Goal: Task Accomplishment & Management: Use online tool/utility

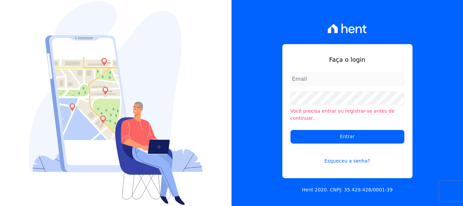
type input "[EMAIL_ADDRESS][DOMAIN_NAME]"
click at [387, 82] on input "[EMAIL_ADDRESS][DOMAIN_NAME]" at bounding box center [347, 79] width 114 height 14
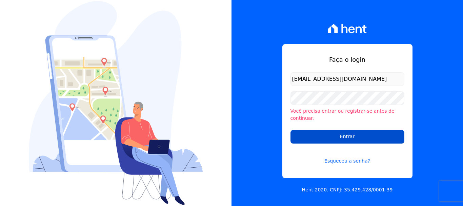
click at [372, 131] on input "Entrar" at bounding box center [347, 137] width 114 height 14
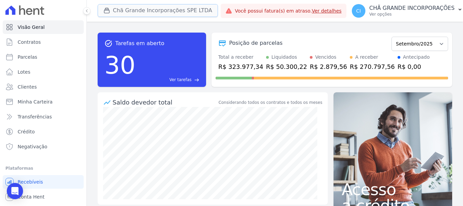
click at [119, 10] on button "Chã Grande Incorporações SPE LTDA" at bounding box center [158, 10] width 120 height 13
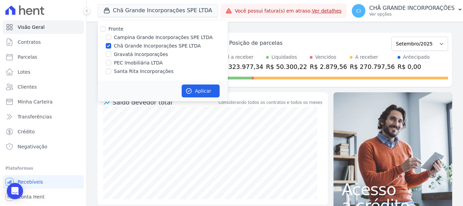
click at [128, 46] on label "Chã Grande Incorporações SPE LTDA" at bounding box center [157, 45] width 87 height 7
click at [111, 46] on input "Chã Grande Incorporações SPE LTDA" at bounding box center [108, 45] width 5 height 5
checkbox input "false"
click at [115, 38] on label "Campina Grande Incorporações SPE LTDA" at bounding box center [163, 37] width 99 height 7
click at [111, 38] on input "Campina Grande Incorporações SPE LTDA" at bounding box center [108, 37] width 5 height 5
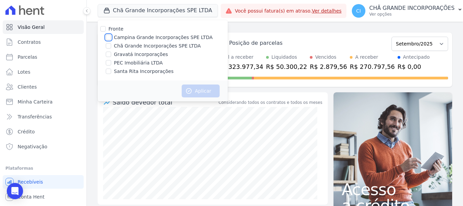
checkbox input "true"
click at [206, 89] on button "Aplicar" at bounding box center [201, 90] width 38 height 13
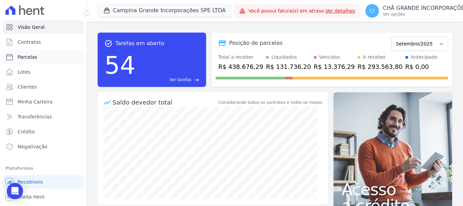
click at [36, 55] on link "Parcelas" at bounding box center [43, 57] width 81 height 14
select select
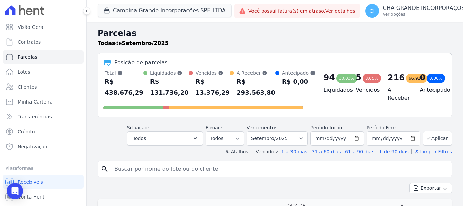
click at [248, 174] on input "search" at bounding box center [279, 169] width 339 height 14
type input "claudia regina"
select select
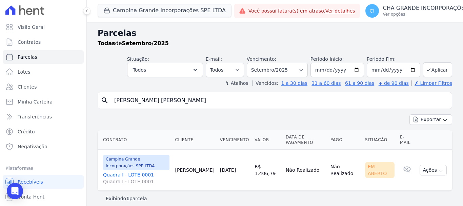
click at [143, 175] on link "Quadra I - LOTE 0001 Quadra I - LOTE 0001" at bounding box center [136, 178] width 66 height 14
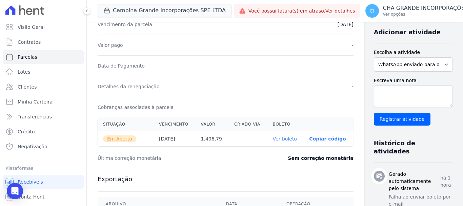
scroll to position [203, 0]
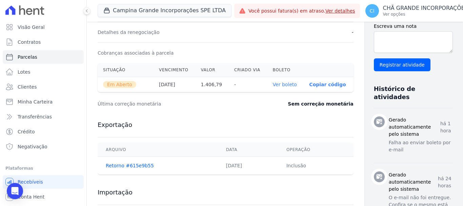
click at [273, 83] on link "Ver boleto" at bounding box center [285, 84] width 24 height 5
